Goal: Task Accomplishment & Management: Manage account settings

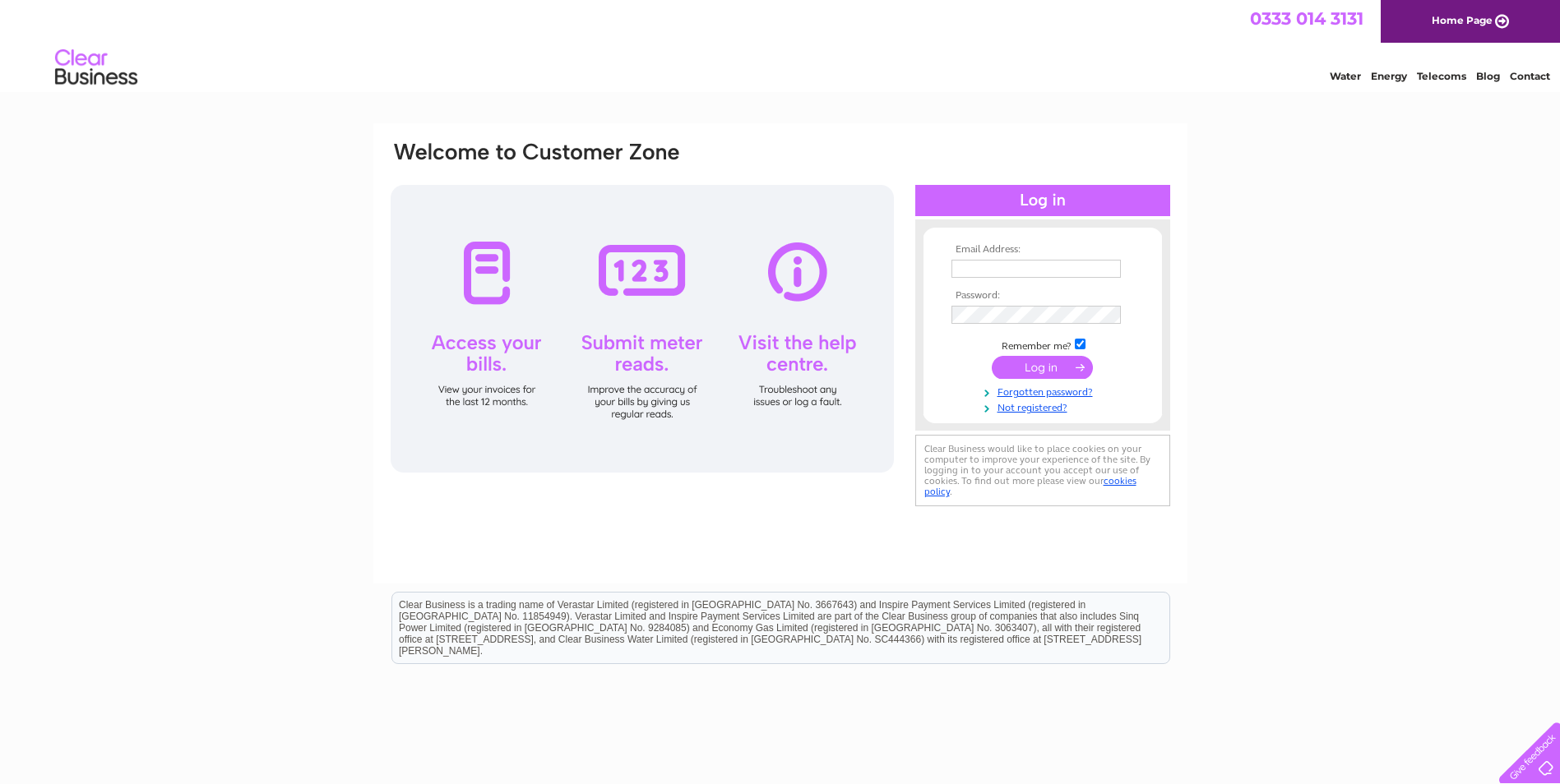
click at [989, 271] on input "text" at bounding box center [1036, 268] width 170 height 18
click at [978, 271] on input "text" at bounding box center [1037, 269] width 171 height 19
type input "[PERSON_NAME][EMAIL_ADDRESS][DOMAIN_NAME]"
click at [1029, 375] on input "submit" at bounding box center [1042, 369] width 101 height 23
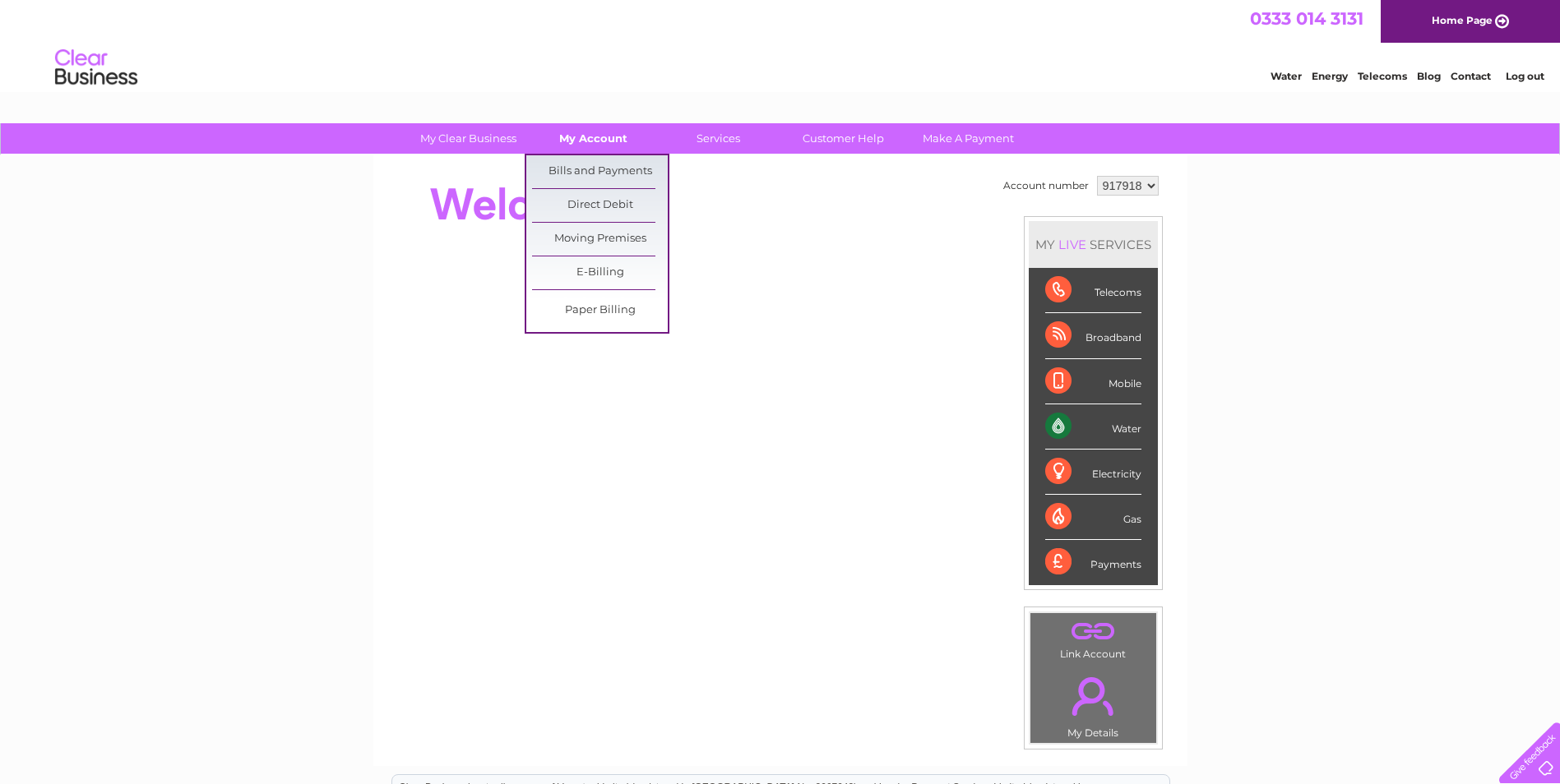
click at [597, 134] on link "My Account" at bounding box center [593, 138] width 135 height 31
click at [593, 174] on link "Bills and Payments" at bounding box center [600, 171] width 135 height 32
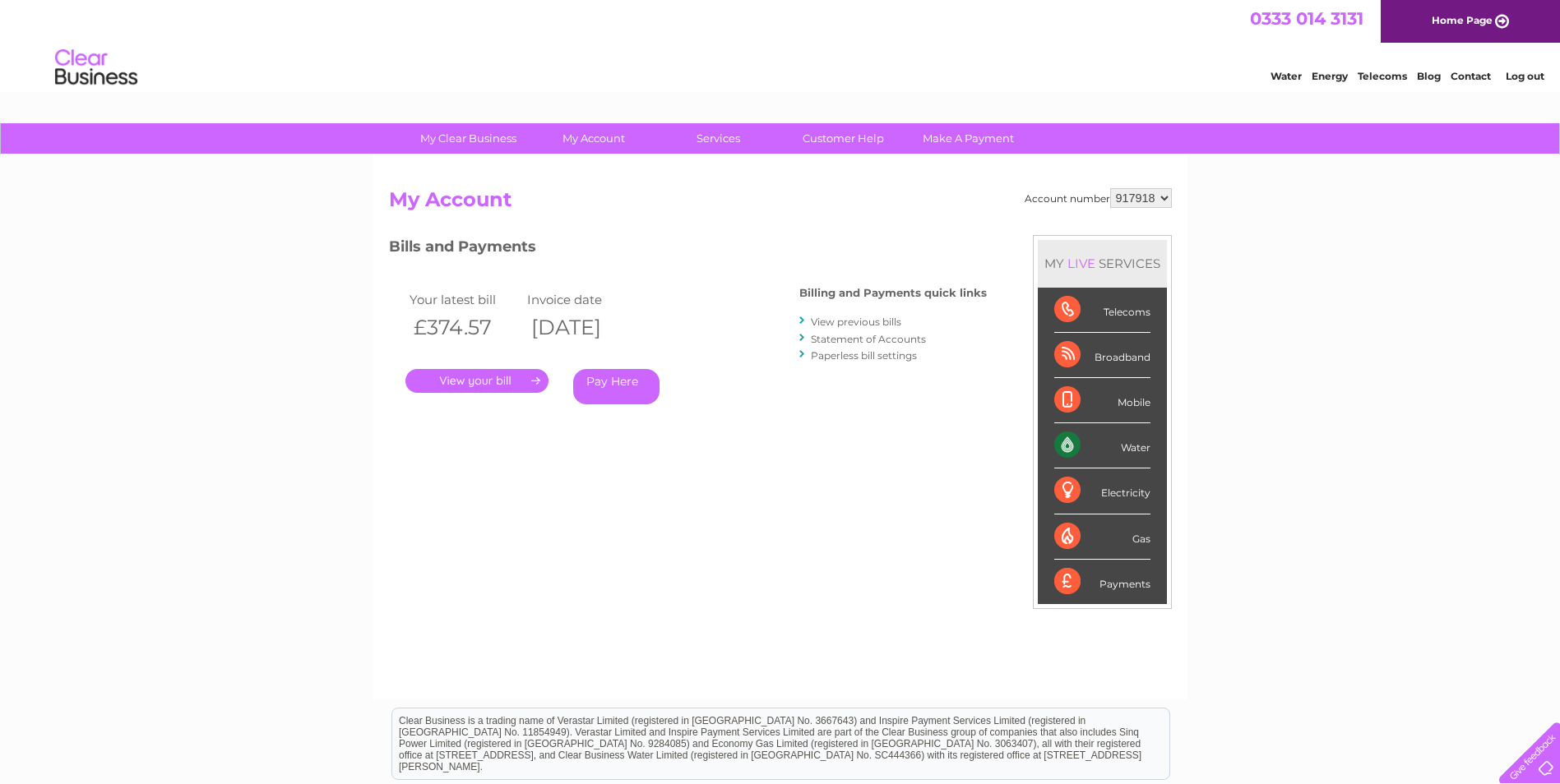
click at [472, 380] on link "." at bounding box center [477, 381] width 143 height 24
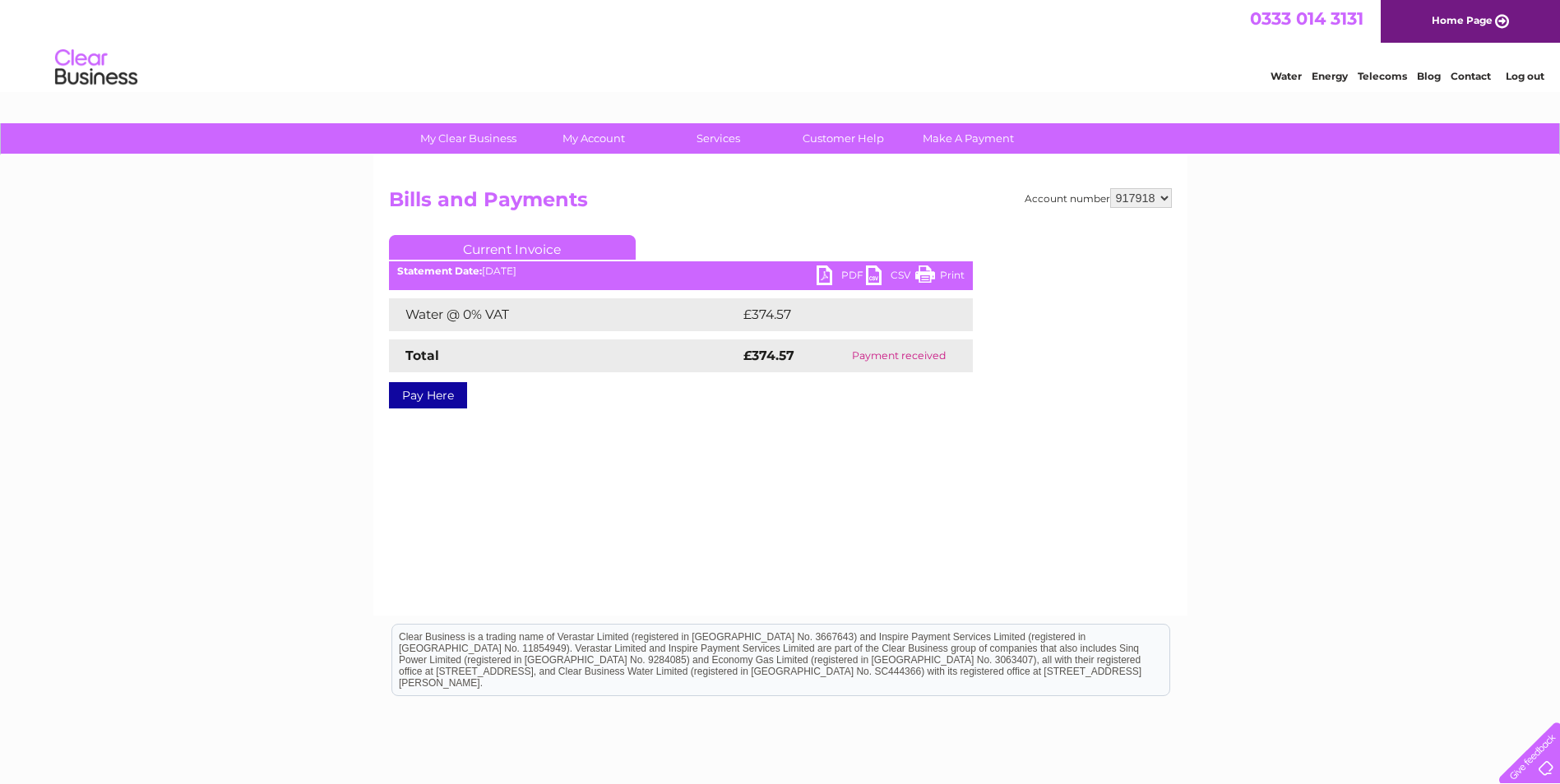
click at [828, 272] on link "PDF" at bounding box center [841, 277] width 49 height 24
